Goal: Find specific page/section: Find specific page/section

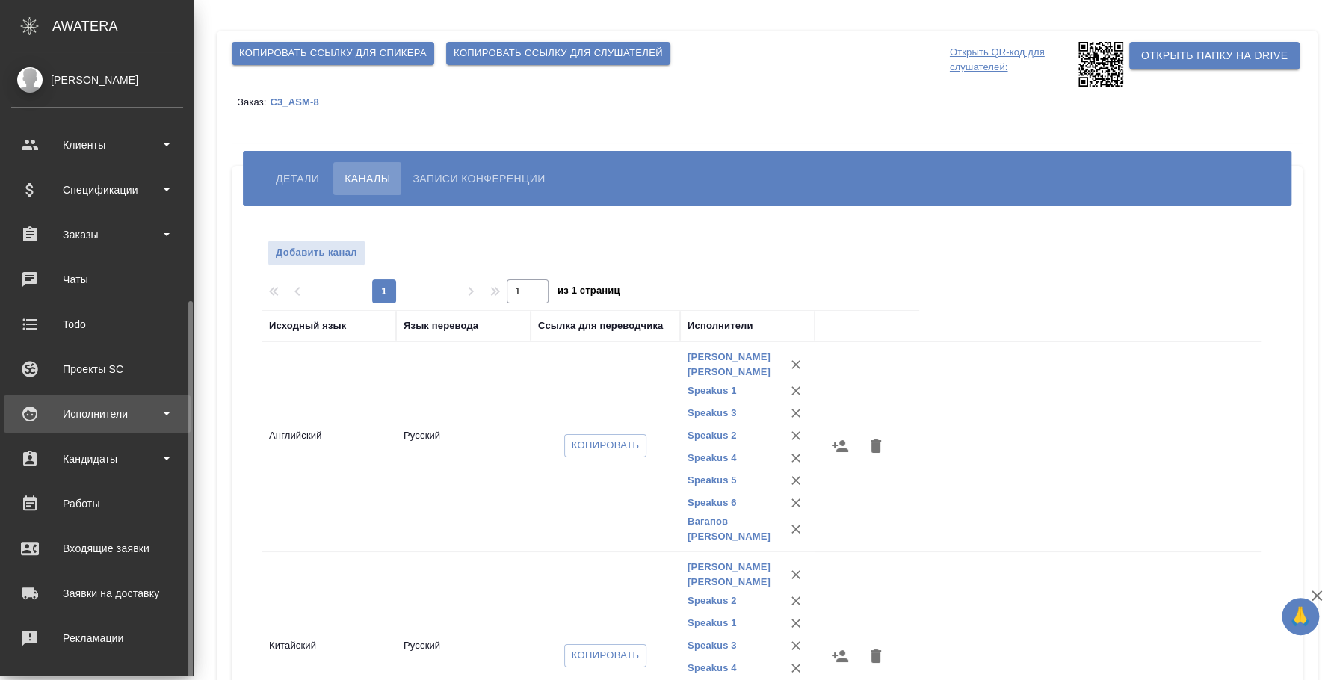
scroll to position [137, 0]
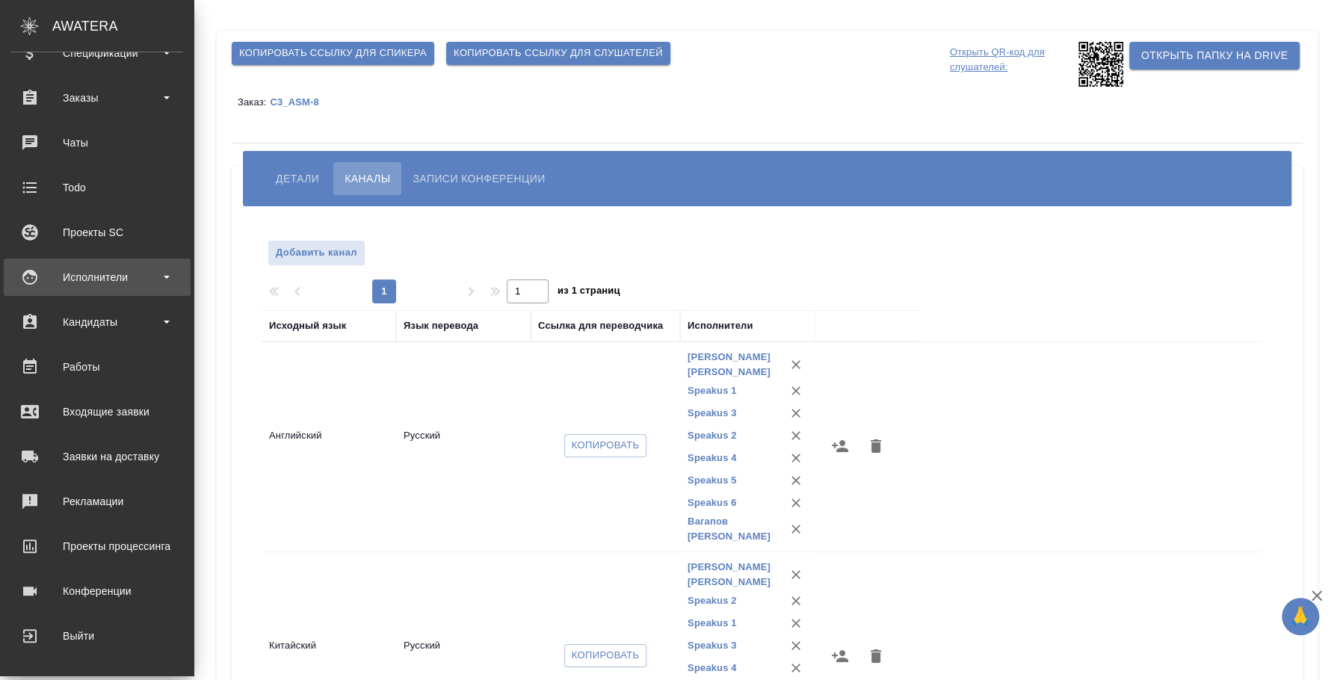
click at [116, 286] on div "Исполнители" at bounding box center [97, 277] width 172 height 22
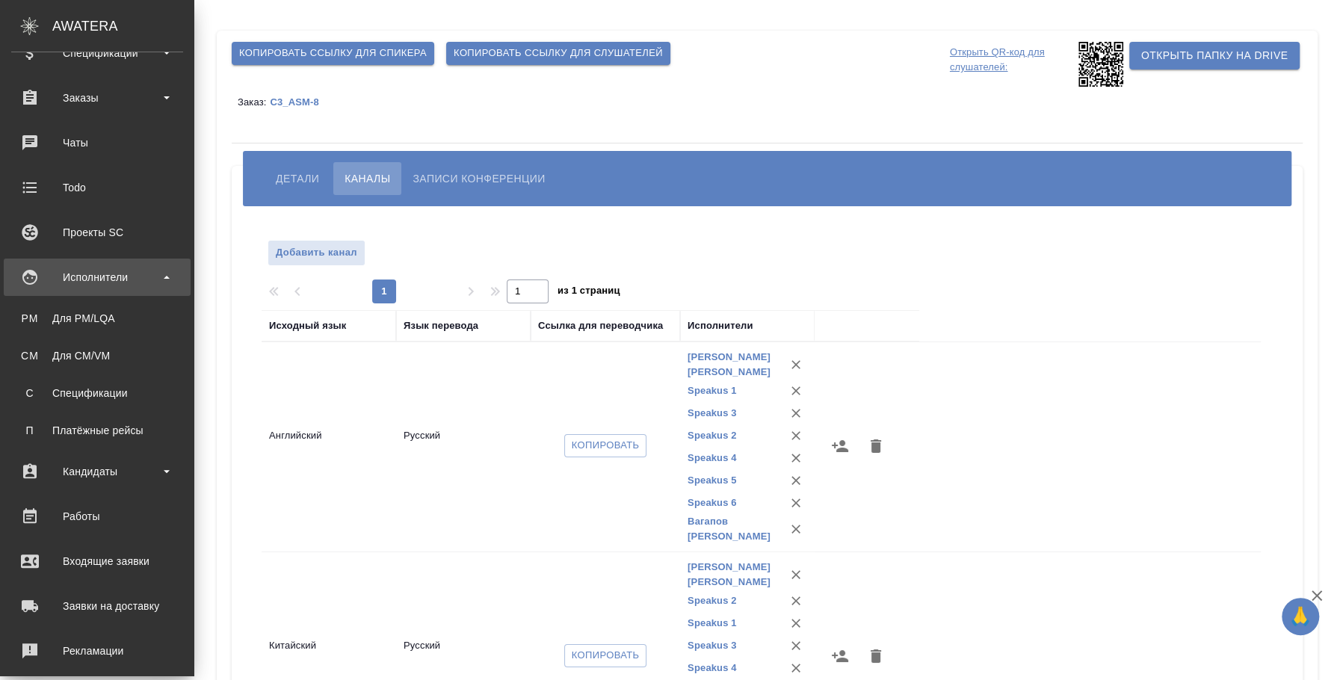
click at [95, 266] on div "Исполнители" at bounding box center [97, 277] width 172 height 22
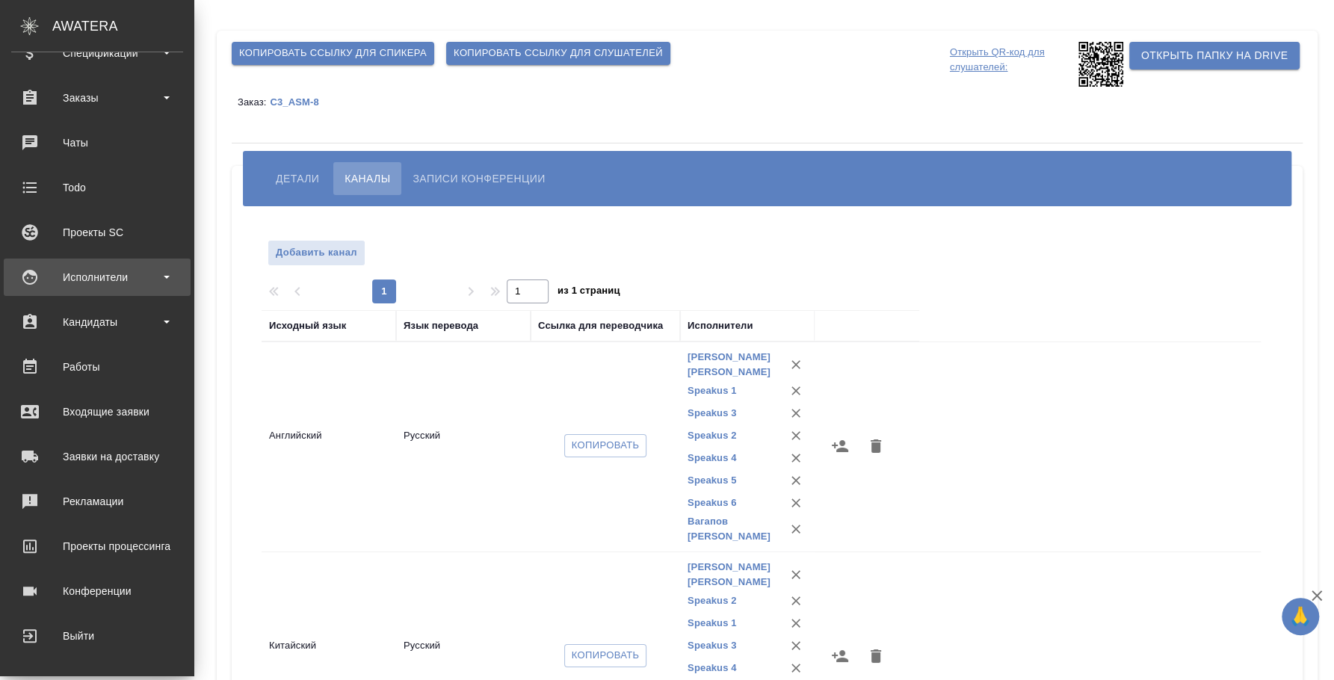
click at [95, 279] on div "Исполнители" at bounding box center [97, 277] width 172 height 22
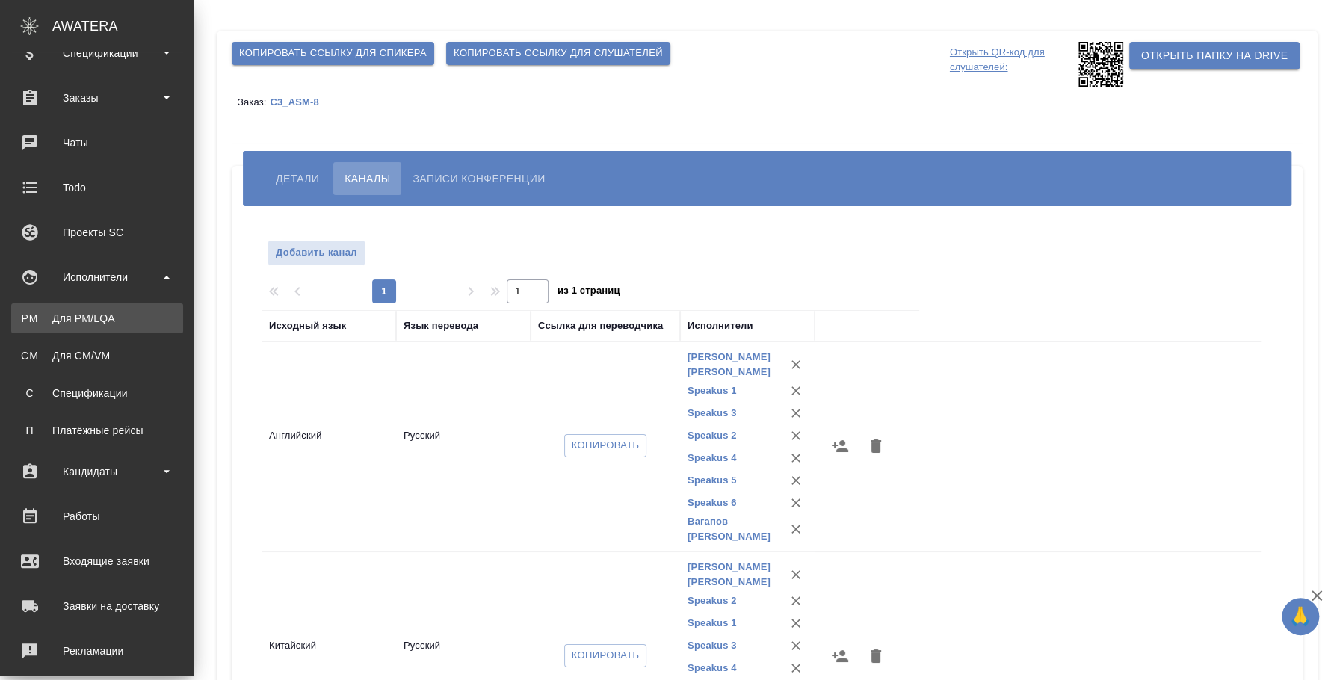
click at [105, 304] on link "PM Для PM/[GEOGRAPHIC_DATA]" at bounding box center [97, 318] width 172 height 30
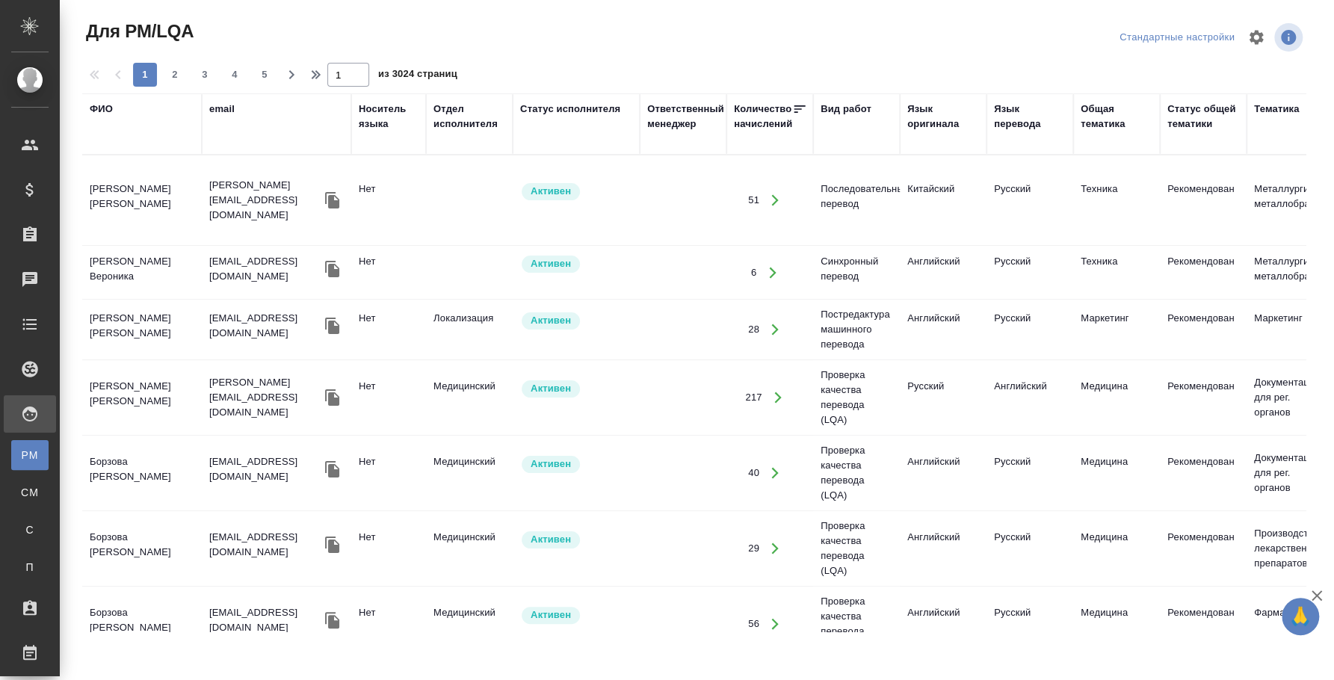
click at [923, 117] on div "Язык оригинала" at bounding box center [943, 117] width 72 height 30
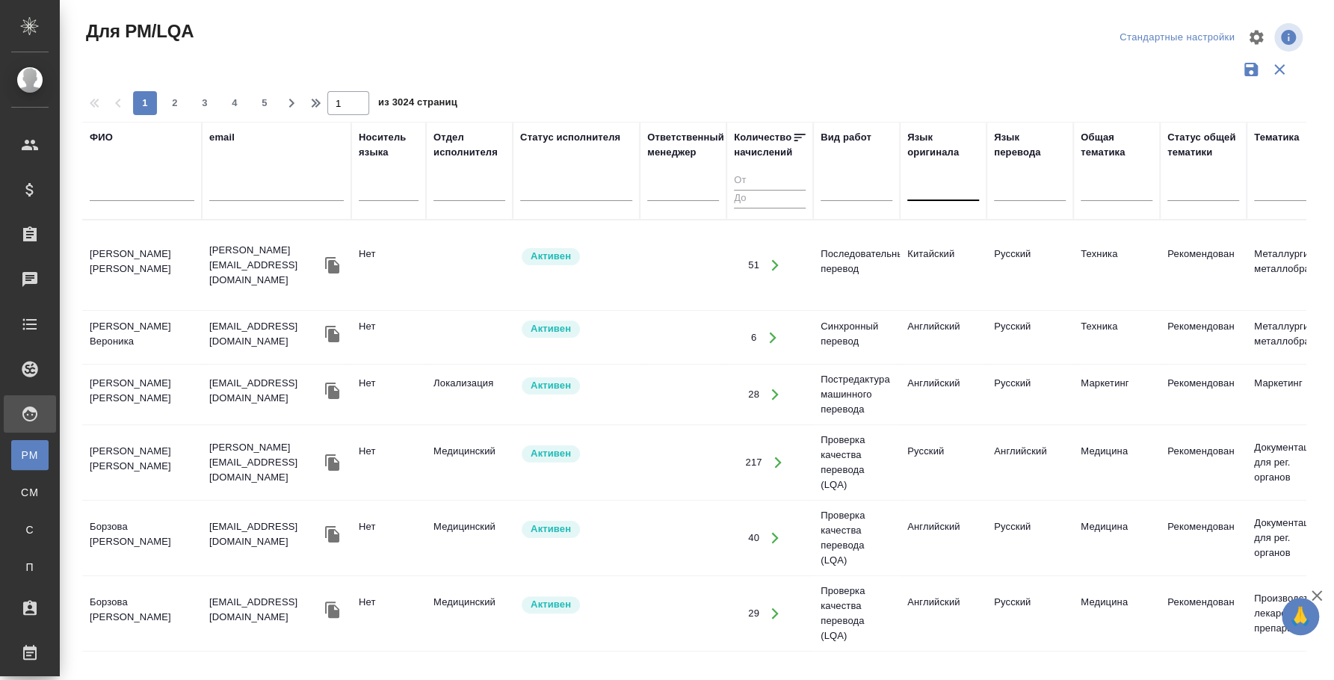
click at [931, 185] on div at bounding box center [943, 187] width 72 height 22
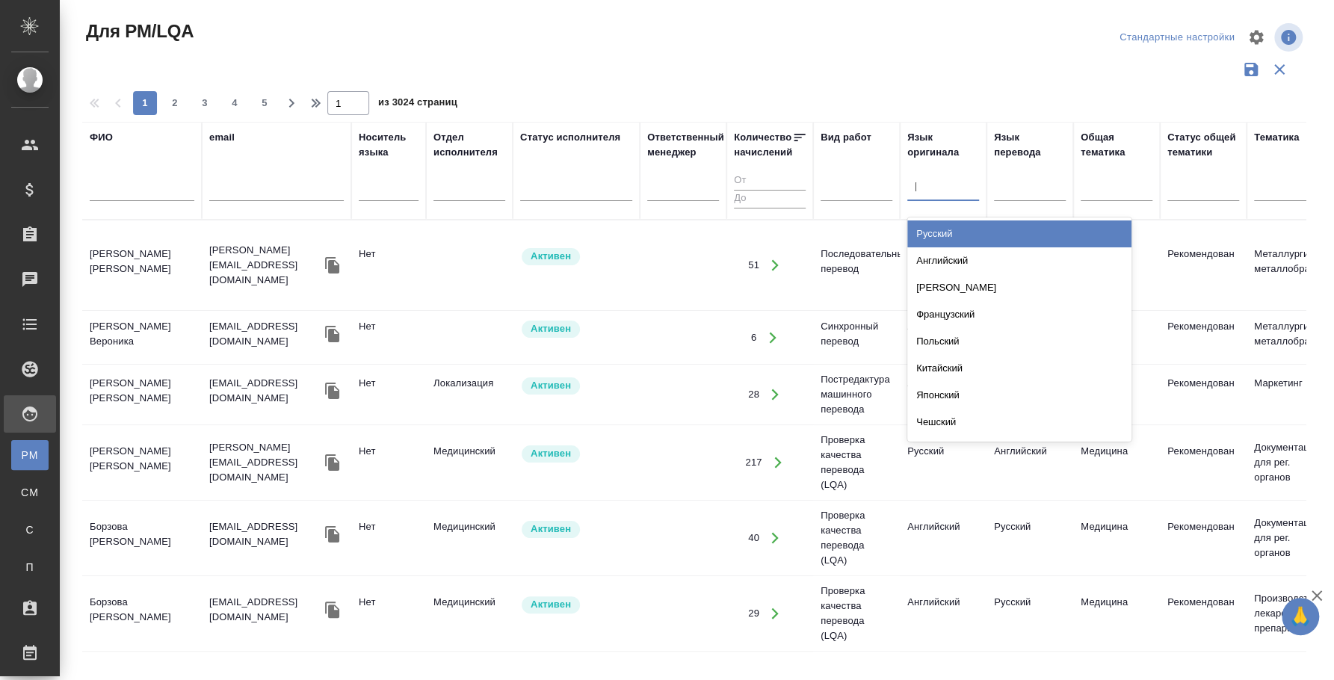
type input "ан"
click at [951, 241] on div "Английский" at bounding box center [1019, 233] width 224 height 27
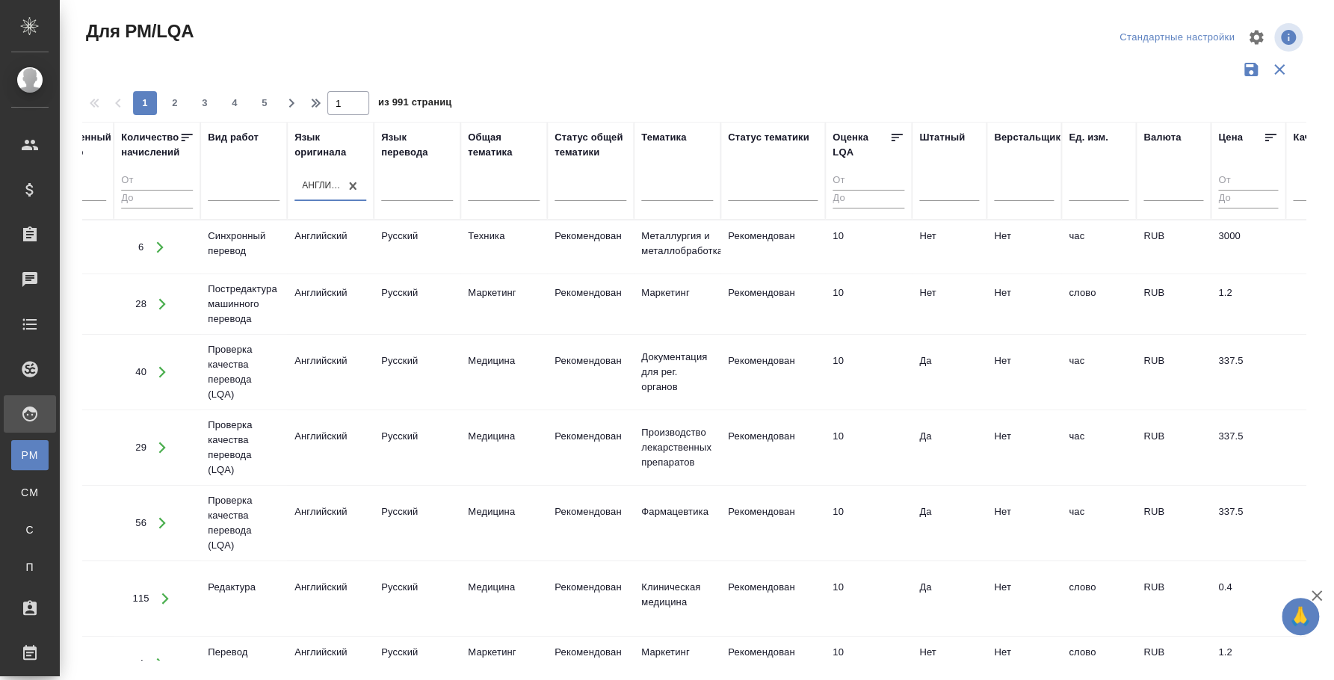
scroll to position [0, 1168]
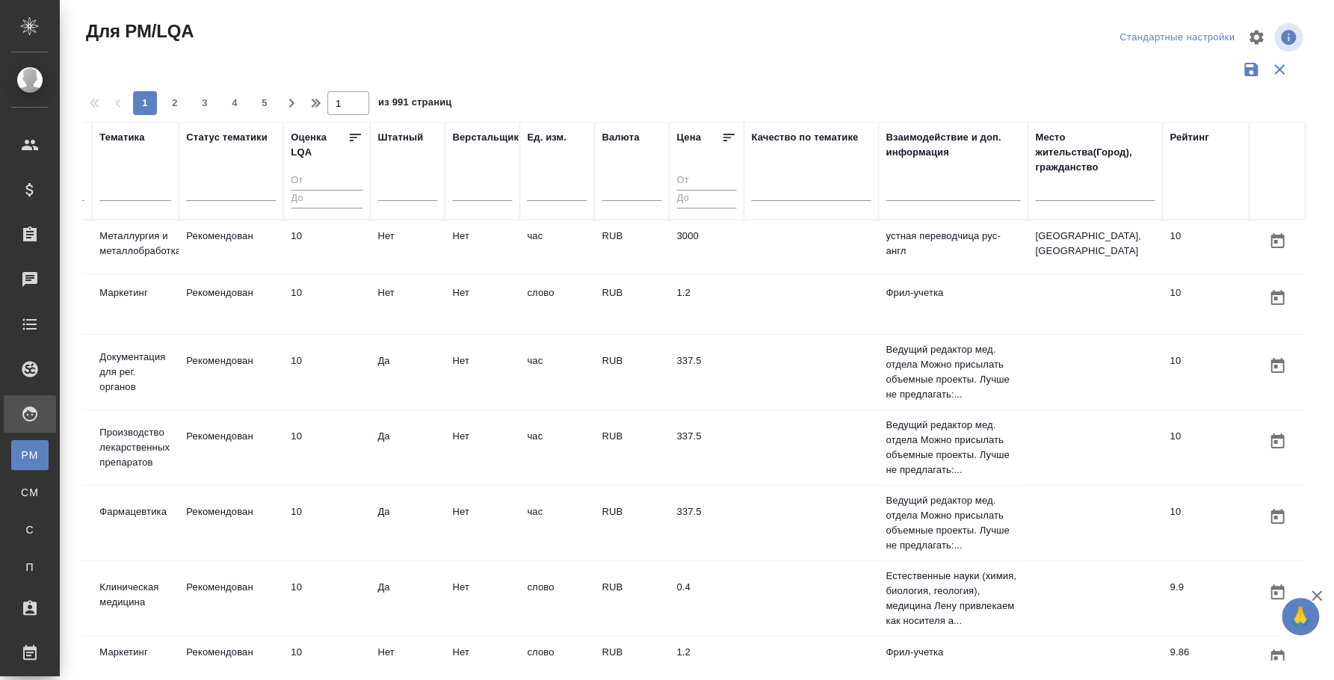
click at [1095, 182] on input "text" at bounding box center [1095, 191] width 120 height 19
type input "ш"
type input "[GEOGRAPHIC_DATA]"
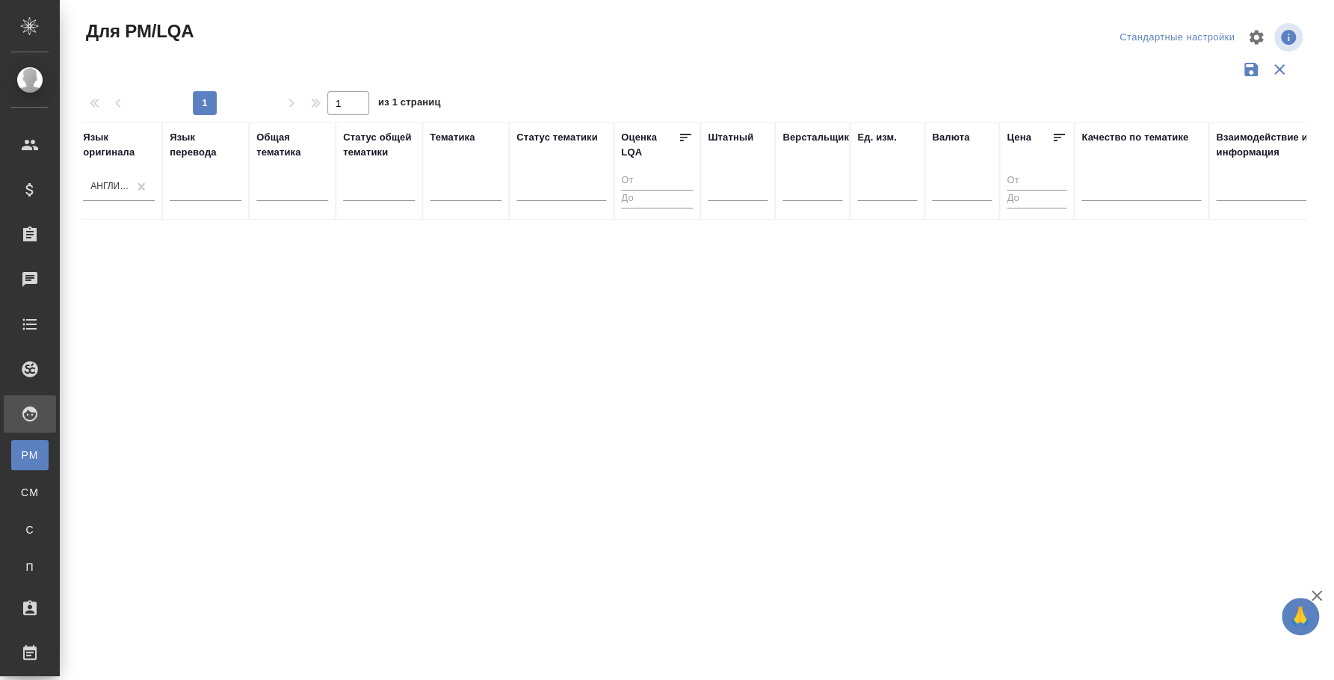
scroll to position [0, 0]
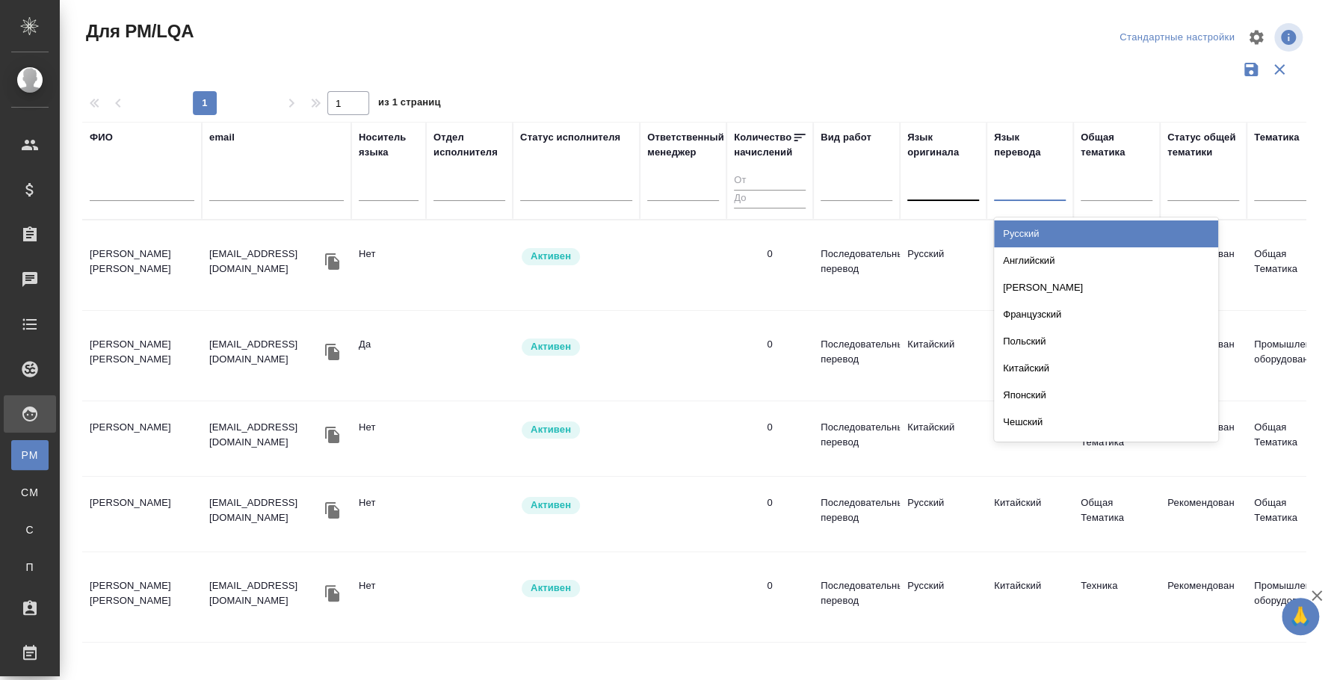
click at [1011, 188] on div at bounding box center [1030, 187] width 72 height 22
type input "англ"
click at [1042, 223] on div "Английский" at bounding box center [1106, 233] width 224 height 27
